Goal: Information Seeking & Learning: Learn about a topic

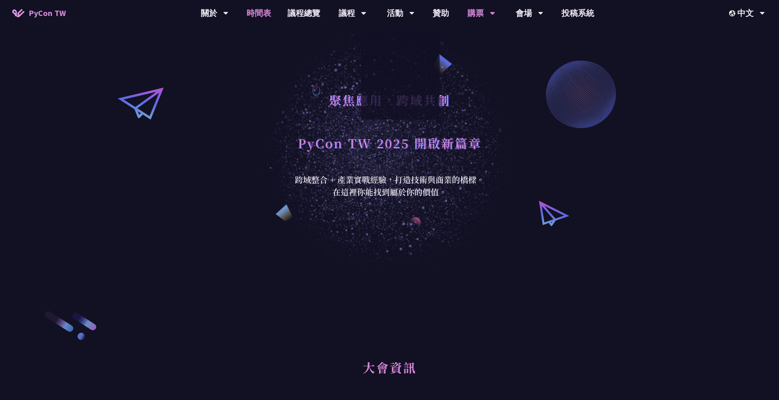
click at [254, 9] on link "時間表" at bounding box center [259, 13] width 41 height 26
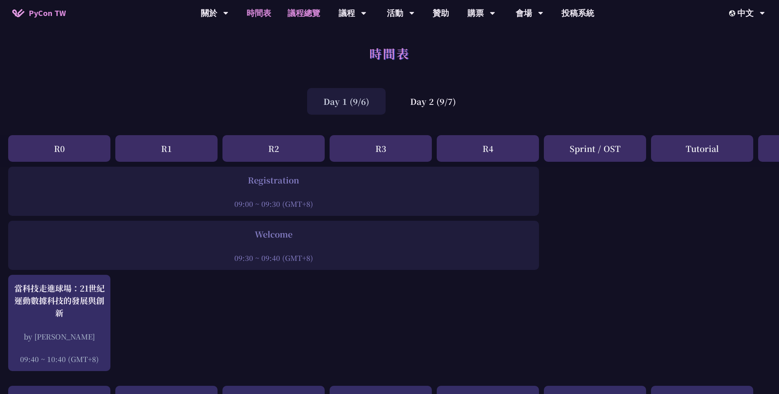
click at [290, 11] on link "議程總覽" at bounding box center [303, 13] width 49 height 26
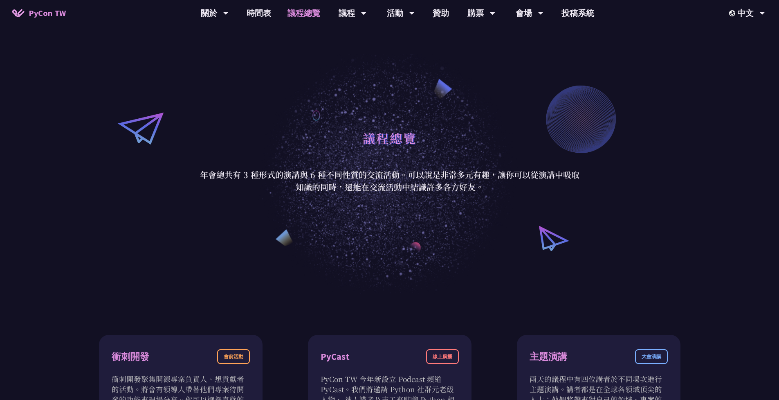
scroll to position [23, 0]
click at [261, 15] on link "時間表" at bounding box center [259, 13] width 41 height 26
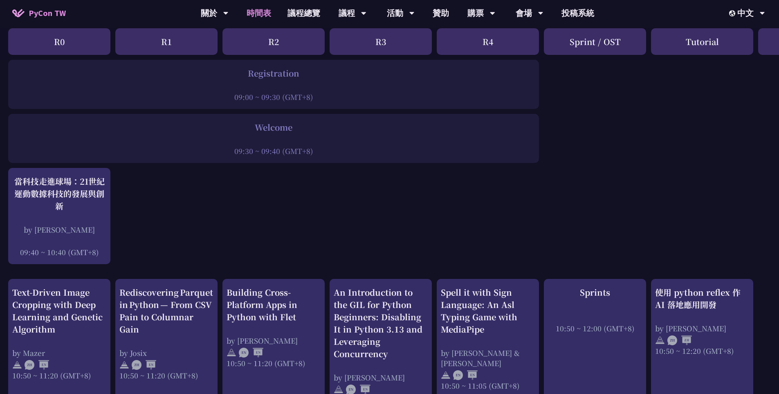
scroll to position [105, 0]
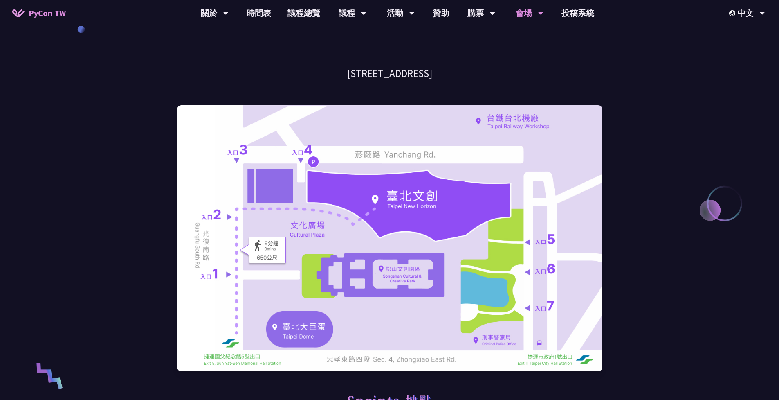
scroll to position [38, 0]
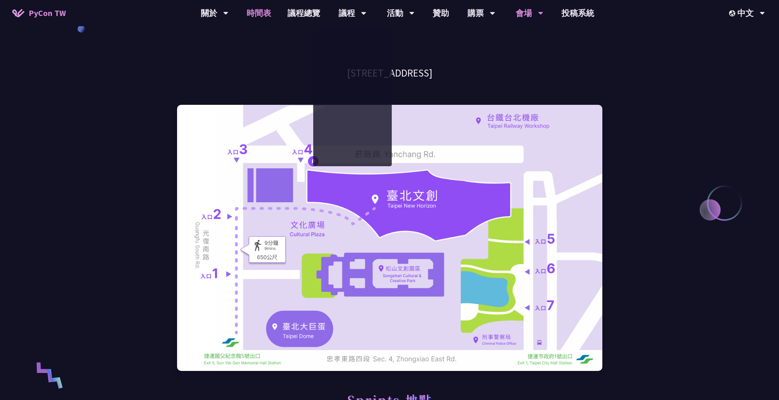
click at [256, 12] on link "時間表" at bounding box center [259, 13] width 41 height 26
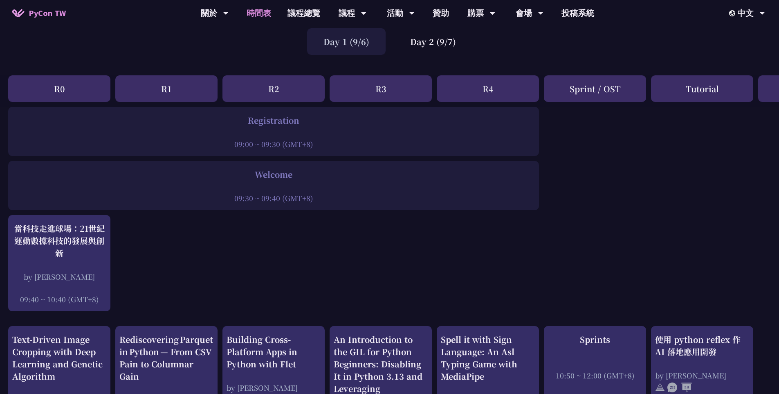
scroll to position [27, 0]
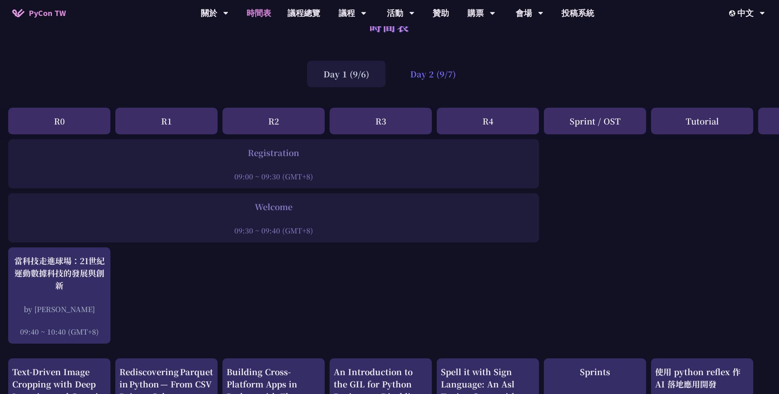
click at [425, 70] on div "Day 2 (9/7)" at bounding box center [433, 74] width 79 height 27
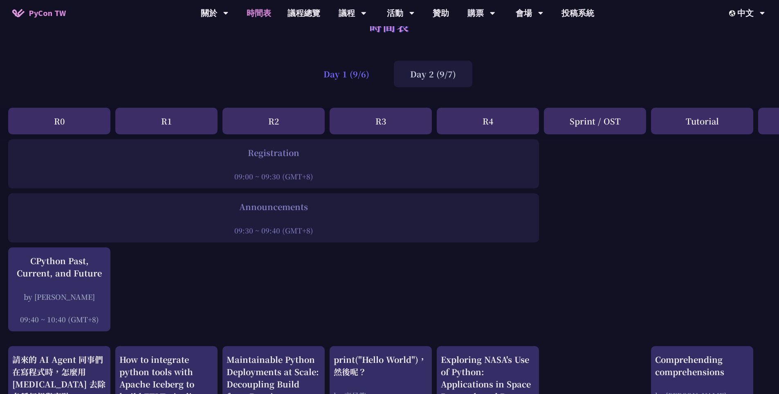
click at [344, 79] on div "Day 1 (9/6)" at bounding box center [346, 74] width 79 height 27
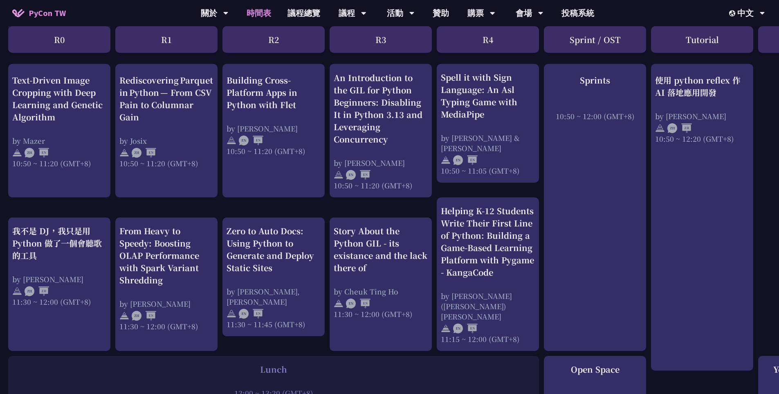
scroll to position [324, 0]
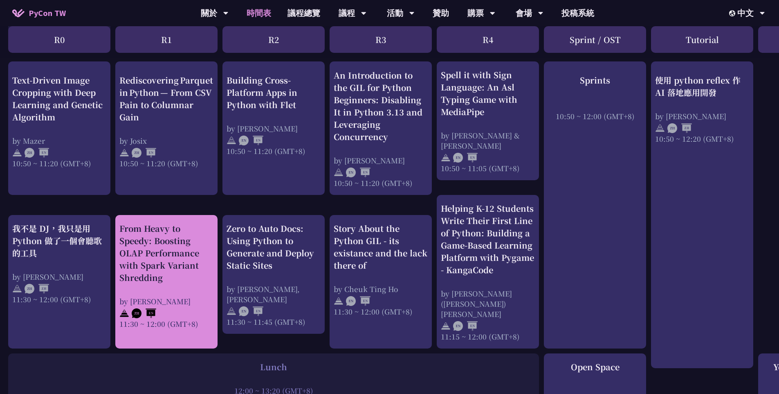
click at [179, 236] on div "From Heavy to Speedy: Boosting OLAP Performance with Spark Variant Shredding" at bounding box center [166, 252] width 94 height 61
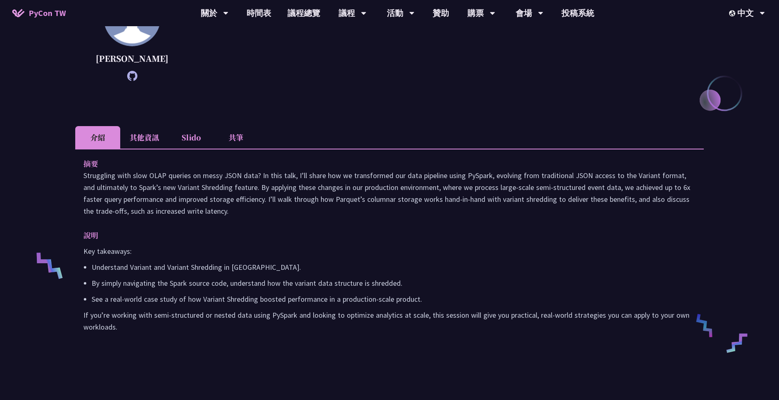
scroll to position [243, 0]
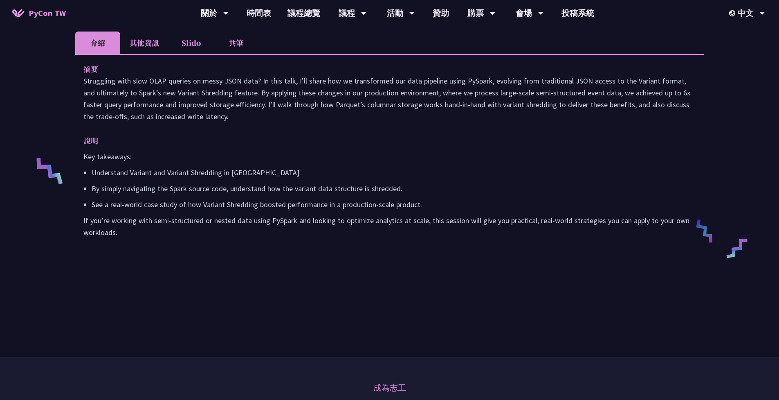
click at [189, 52] on li "Slido" at bounding box center [191, 43] width 45 height 23
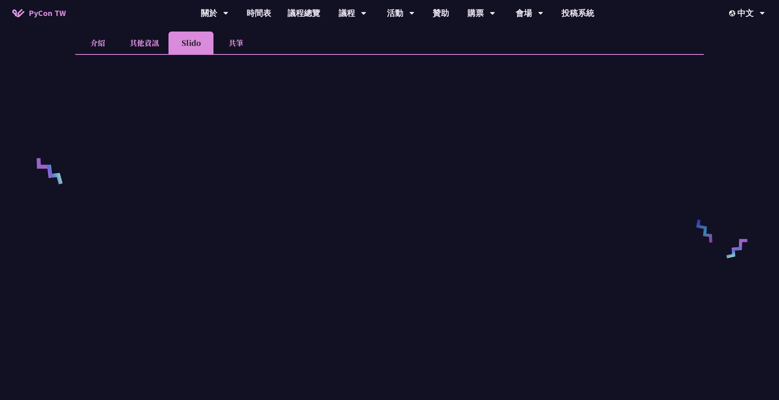
click at [233, 54] on li "共筆" at bounding box center [236, 43] width 45 height 23
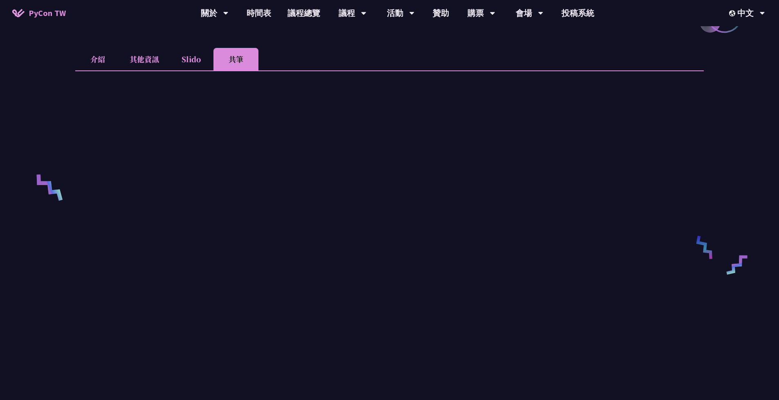
scroll to position [185, 0]
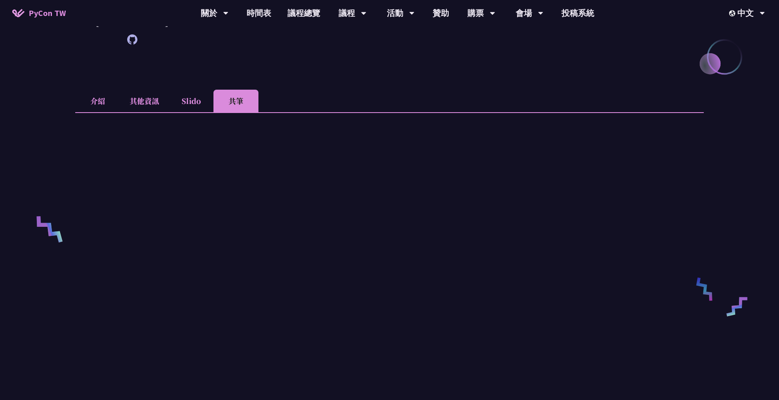
click at [188, 112] on li "Slido" at bounding box center [191, 101] width 45 height 23
click at [226, 112] on li "共筆" at bounding box center [236, 101] width 45 height 23
click at [194, 112] on li "Slido" at bounding box center [191, 101] width 45 height 23
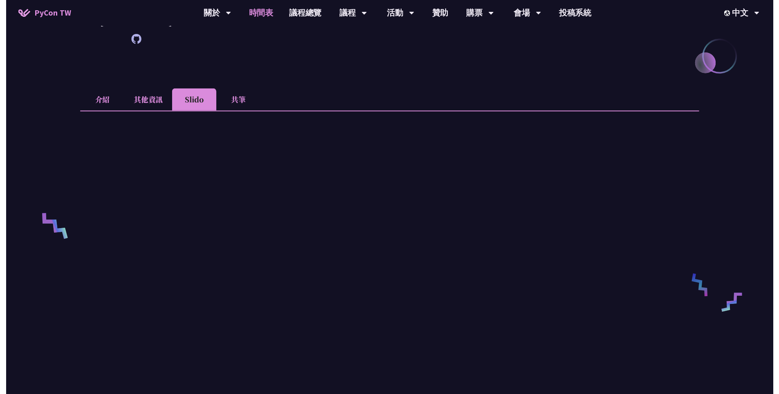
scroll to position [324, 0]
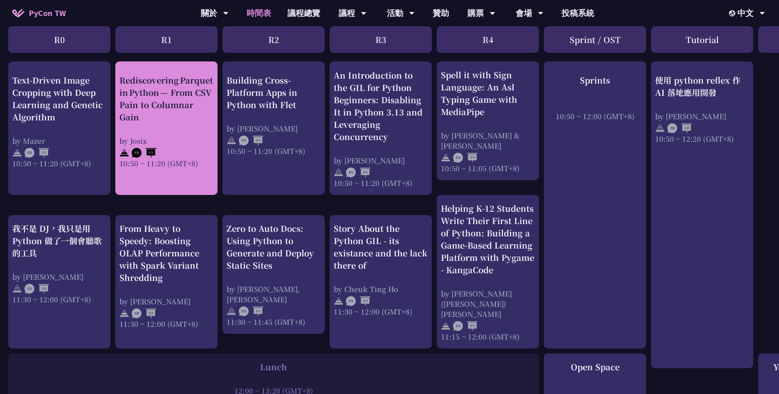
click at [189, 132] on div "Rediscovering Parquet in Python — From CSV Pain to Columnar Gain by [PERSON_NAM…" at bounding box center [166, 121] width 94 height 94
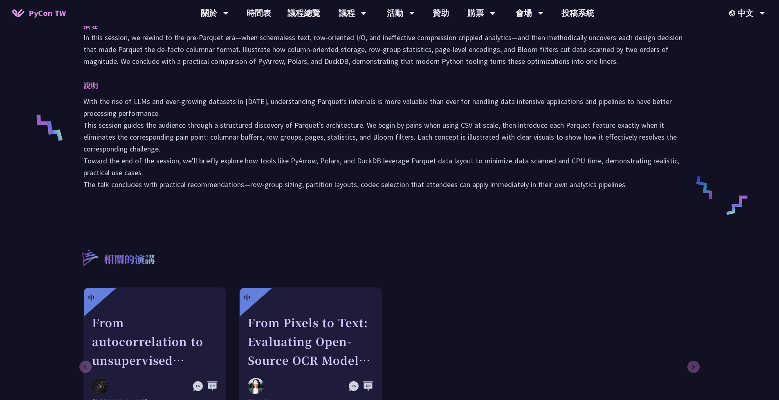
scroll to position [371, 0]
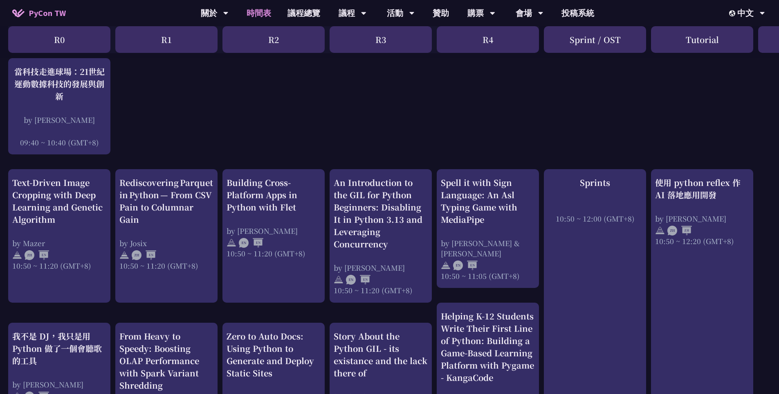
scroll to position [306, 0]
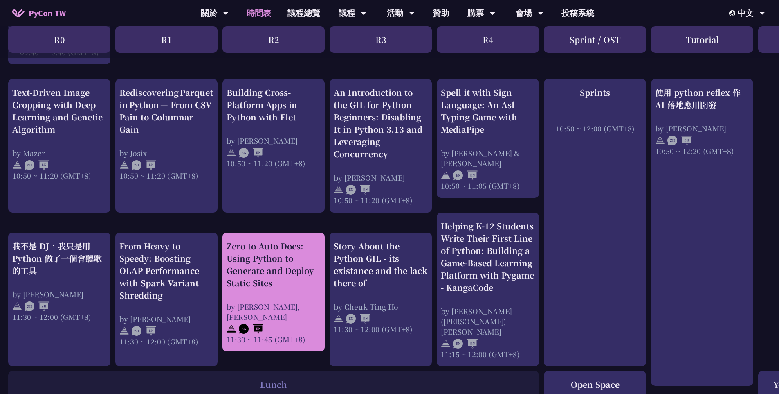
click at [313, 250] on div "Zero to Auto Docs: Using Python to Generate and Deploy Static Sites" at bounding box center [274, 264] width 94 height 49
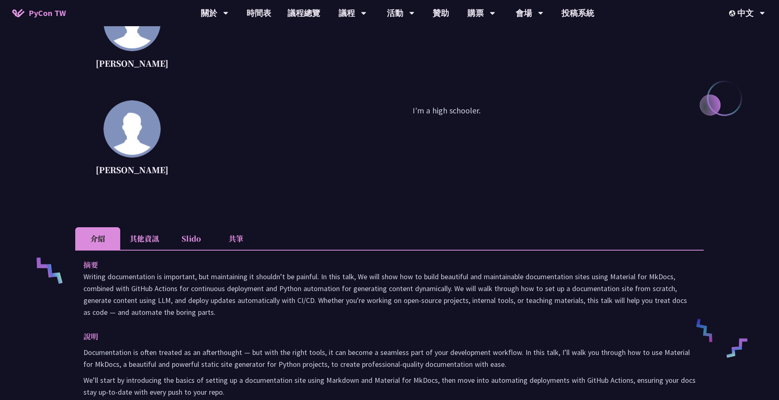
scroll to position [203, 0]
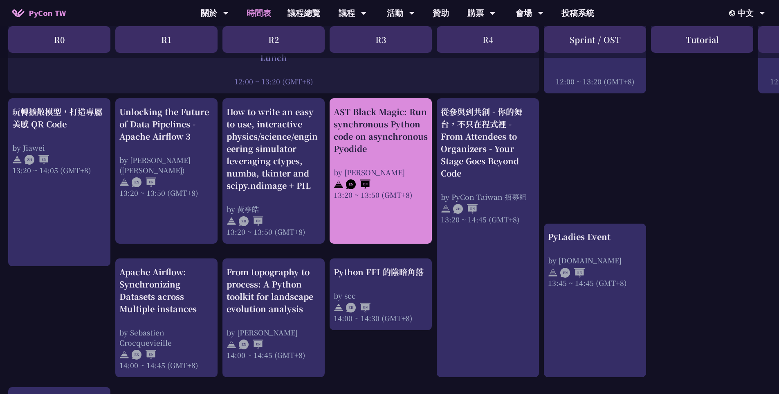
scroll to position [663, 0]
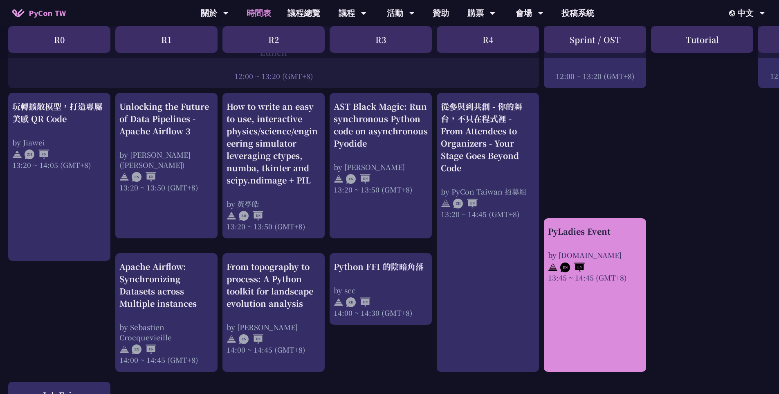
click at [552, 237] on div "PyLadies Event by [DOMAIN_NAME] 13:45 ~ 14:45 (GMT+8)" at bounding box center [595, 253] width 94 height 57
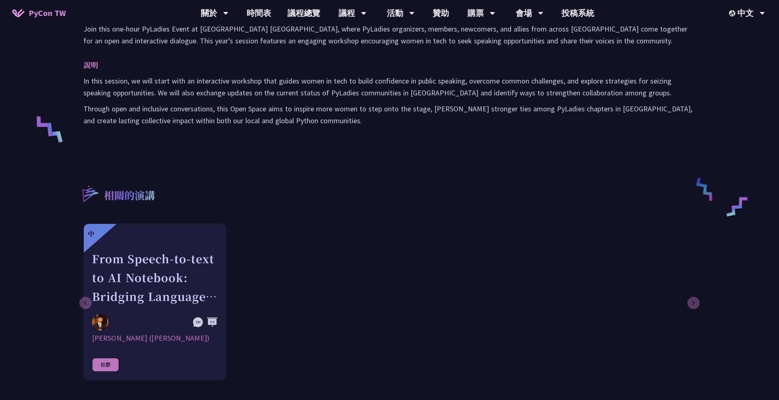
scroll to position [333, 0]
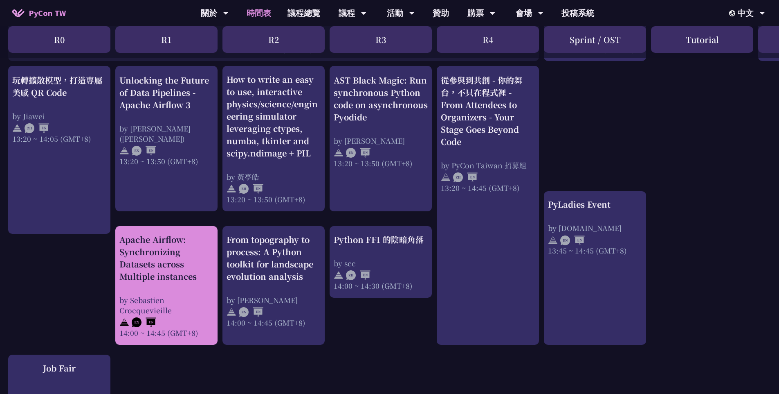
scroll to position [700, 0]
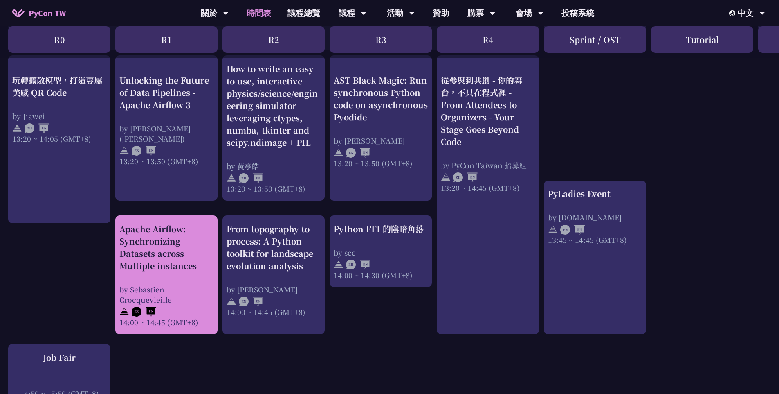
click at [171, 243] on div "Apache Airflow: Synchronizing Datasets across Multiple instances" at bounding box center [166, 247] width 94 height 49
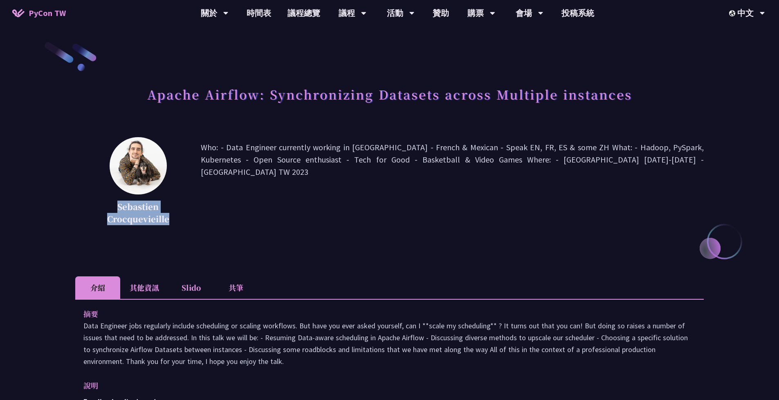
drag, startPoint x: 118, startPoint y: 205, endPoint x: 169, endPoint y: 221, distance: 53.4
click at [169, 221] on p "Sebastien Crocquevieille" at bounding box center [138, 212] width 85 height 25
copy p "Sebastien Crocquevieille"
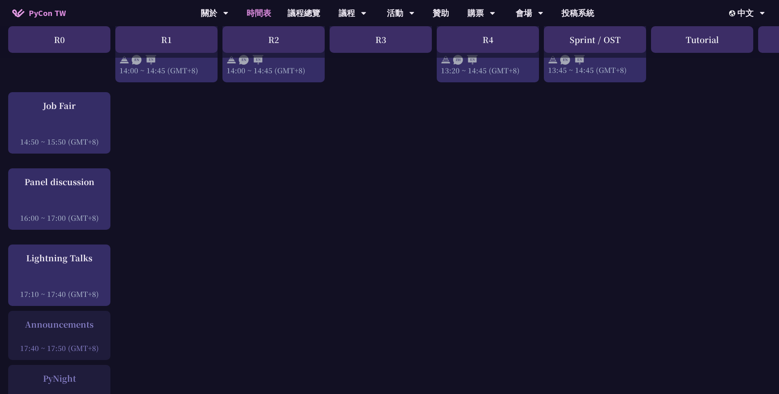
scroll to position [988, 0]
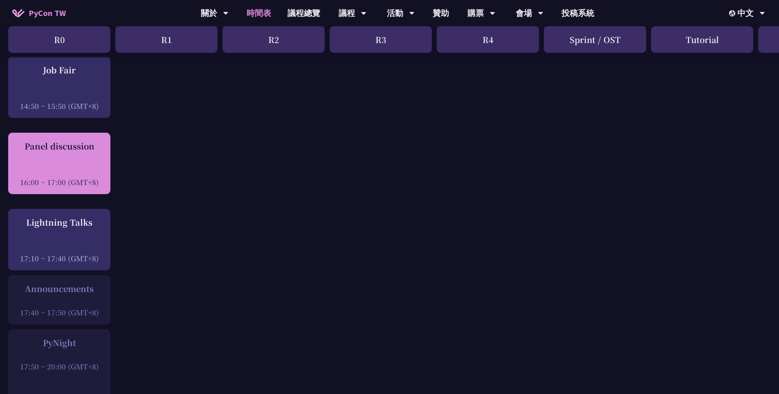
click at [80, 158] on div "Panel discussion 16:00 ~ 17:00 (GMT+8)" at bounding box center [59, 163] width 94 height 47
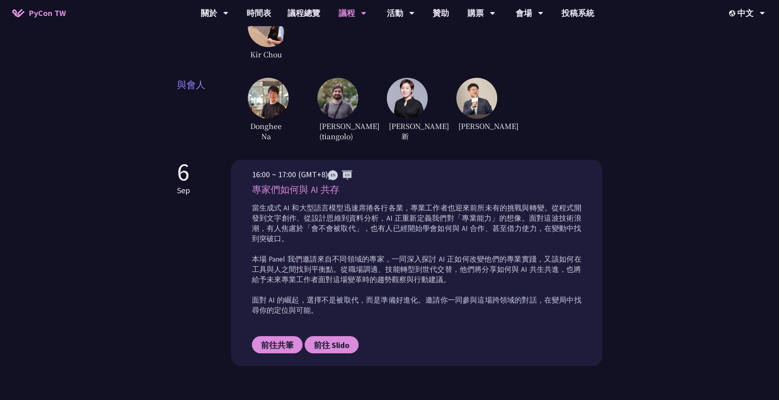
scroll to position [337, 0]
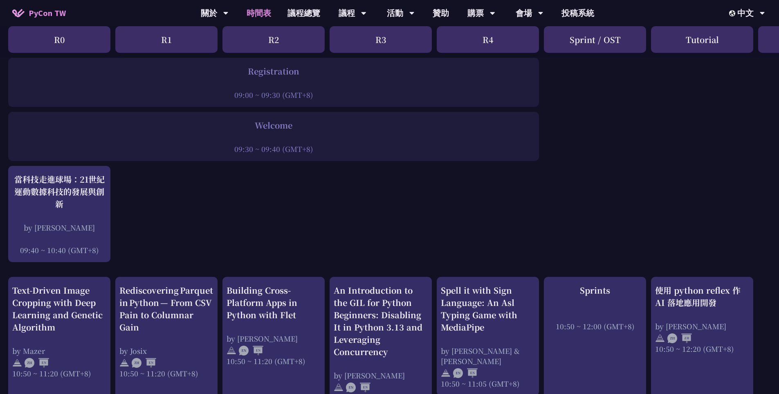
scroll to position [56, 0]
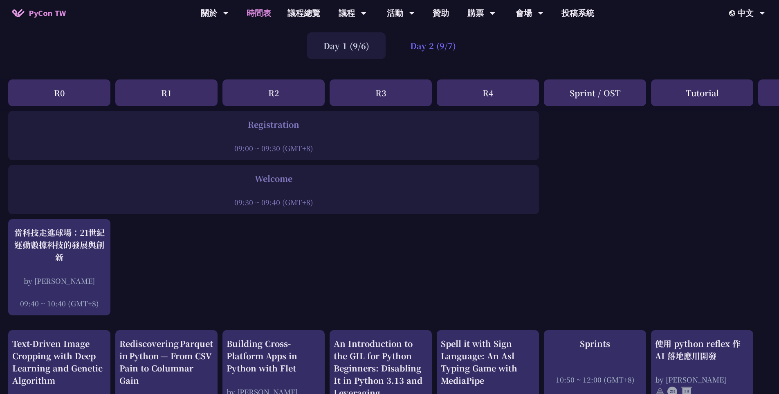
click at [423, 46] on div "Day 2 (9/7)" at bounding box center [433, 45] width 79 height 27
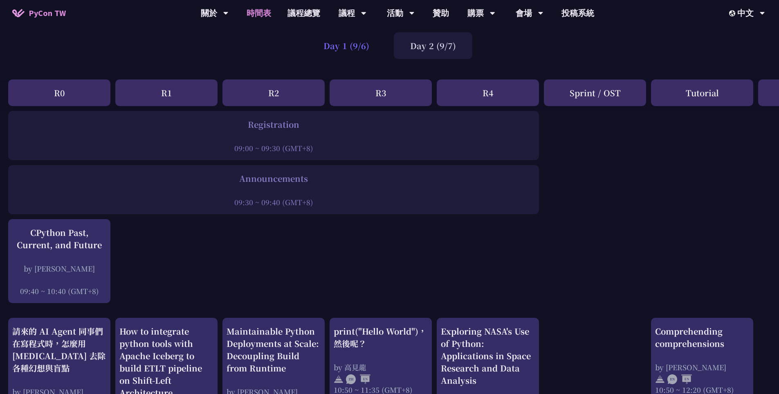
click at [358, 46] on div "Day 1 (9/6)" at bounding box center [346, 45] width 79 height 27
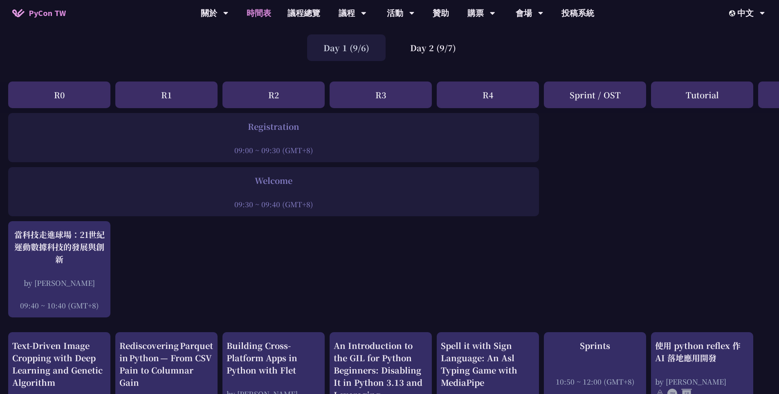
scroll to position [0, 0]
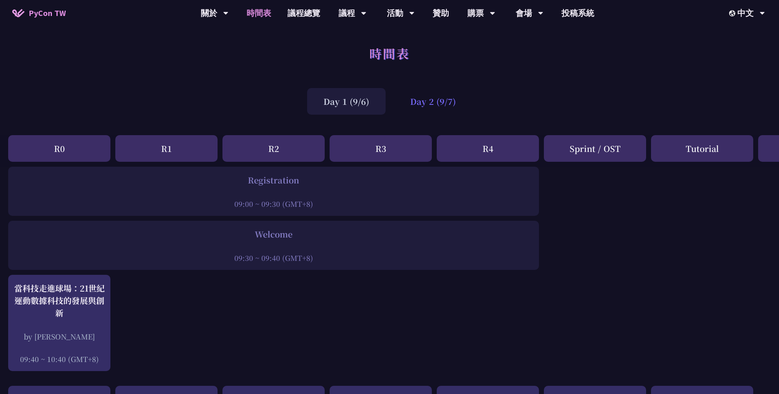
click at [415, 99] on div "Day 2 (9/7)" at bounding box center [433, 101] width 79 height 27
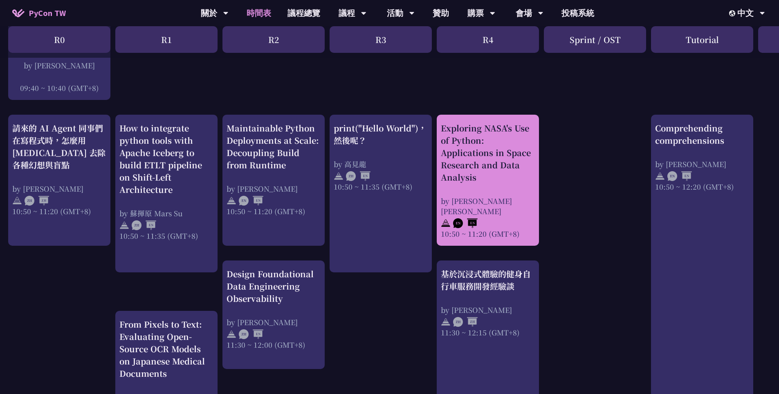
scroll to position [280, 0]
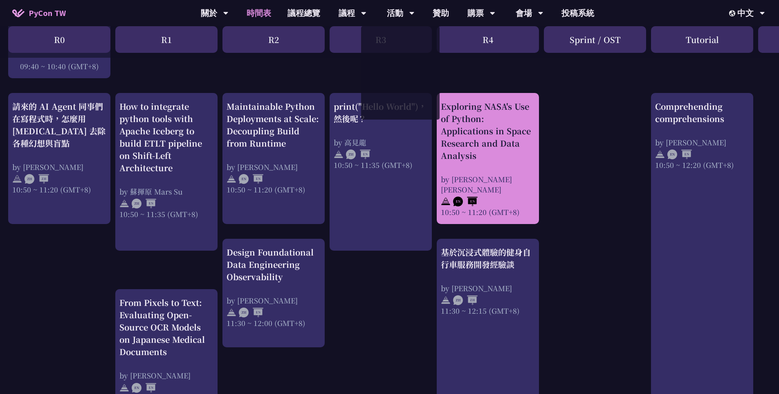
click at [450, 107] on div "Exploring NASA's Use of Python: Applications in Space Research and Data Analysis" at bounding box center [488, 130] width 94 height 61
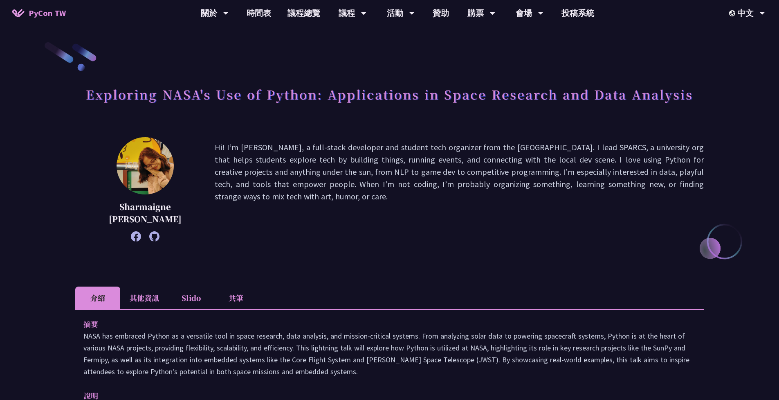
scroll to position [186, 0]
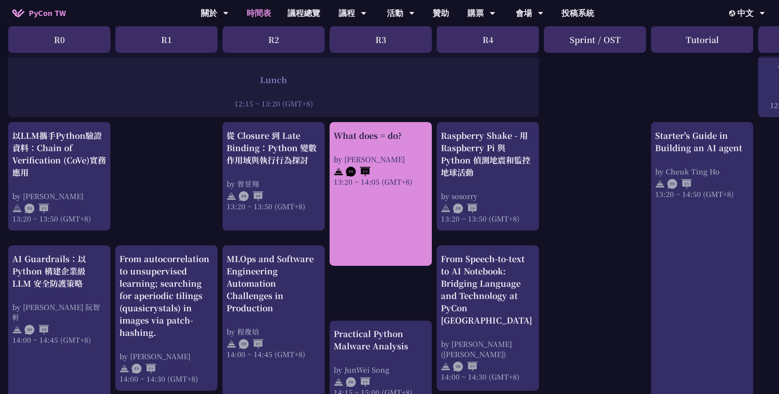
scroll to position [540, 0]
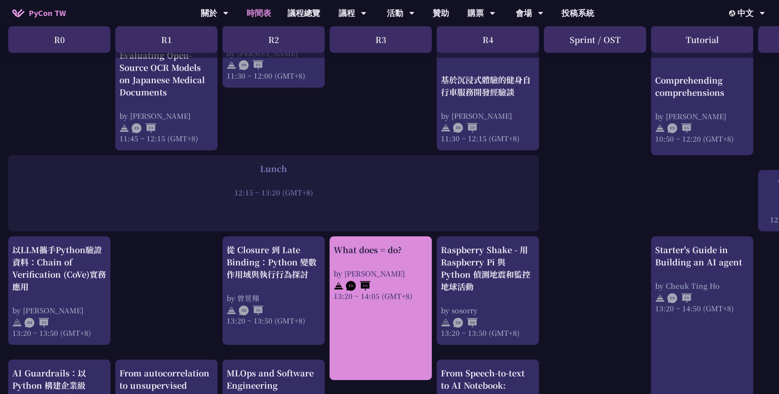
click at [380, 245] on div "What does = do?" at bounding box center [381, 249] width 94 height 12
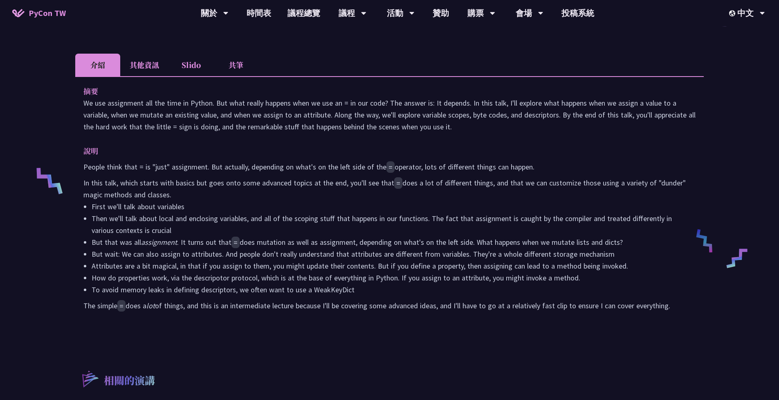
scroll to position [281, 0]
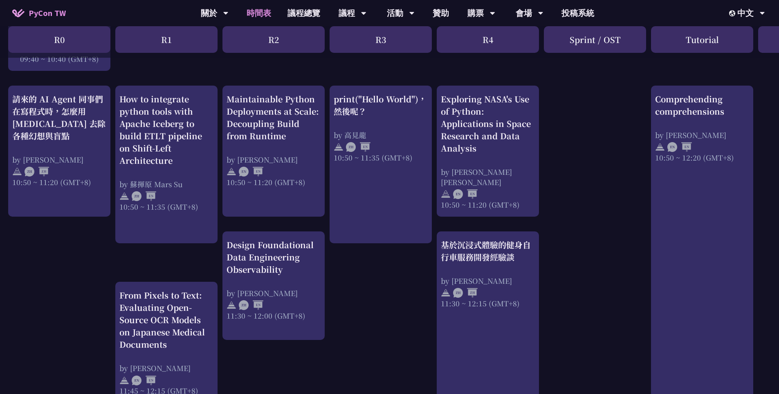
scroll to position [293, 0]
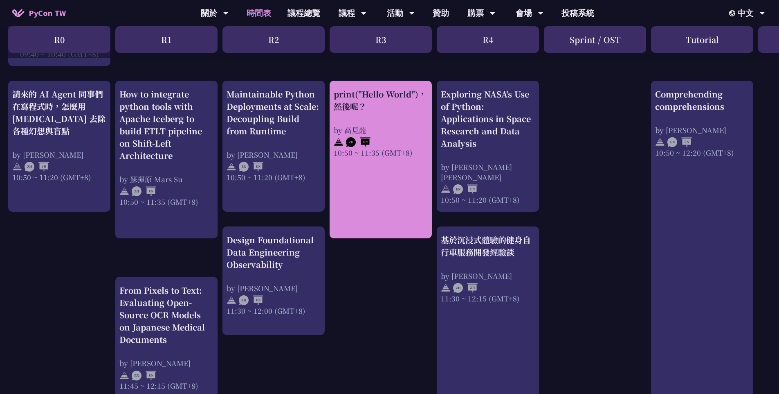
click at [365, 214] on link "print("Hello World")，然後呢？ by [PERSON_NAME] 10:50 ~ 11:35 (GMT+8)" at bounding box center [381, 159] width 94 height 143
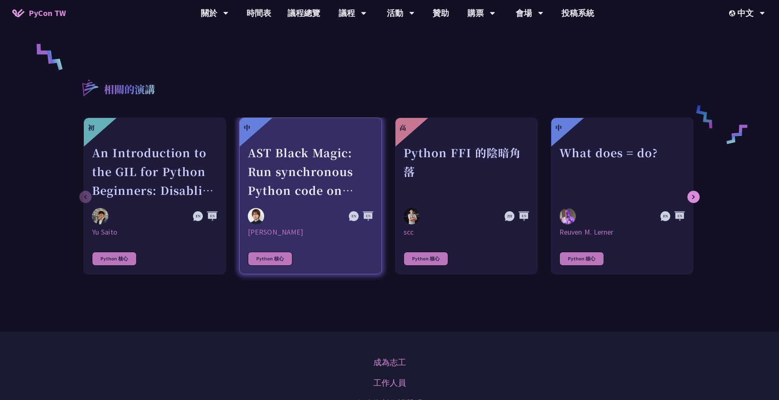
scroll to position [405, 0]
